Goal: Register for event/course

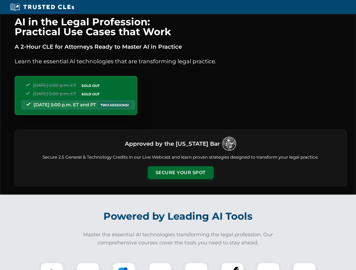
click at [180, 173] on button "Secure Your Spot" at bounding box center [181, 172] width 66 height 13
click at [52, 267] on img at bounding box center [52, 274] width 16 height 16
